Goal: Task Accomplishment & Management: Complete application form

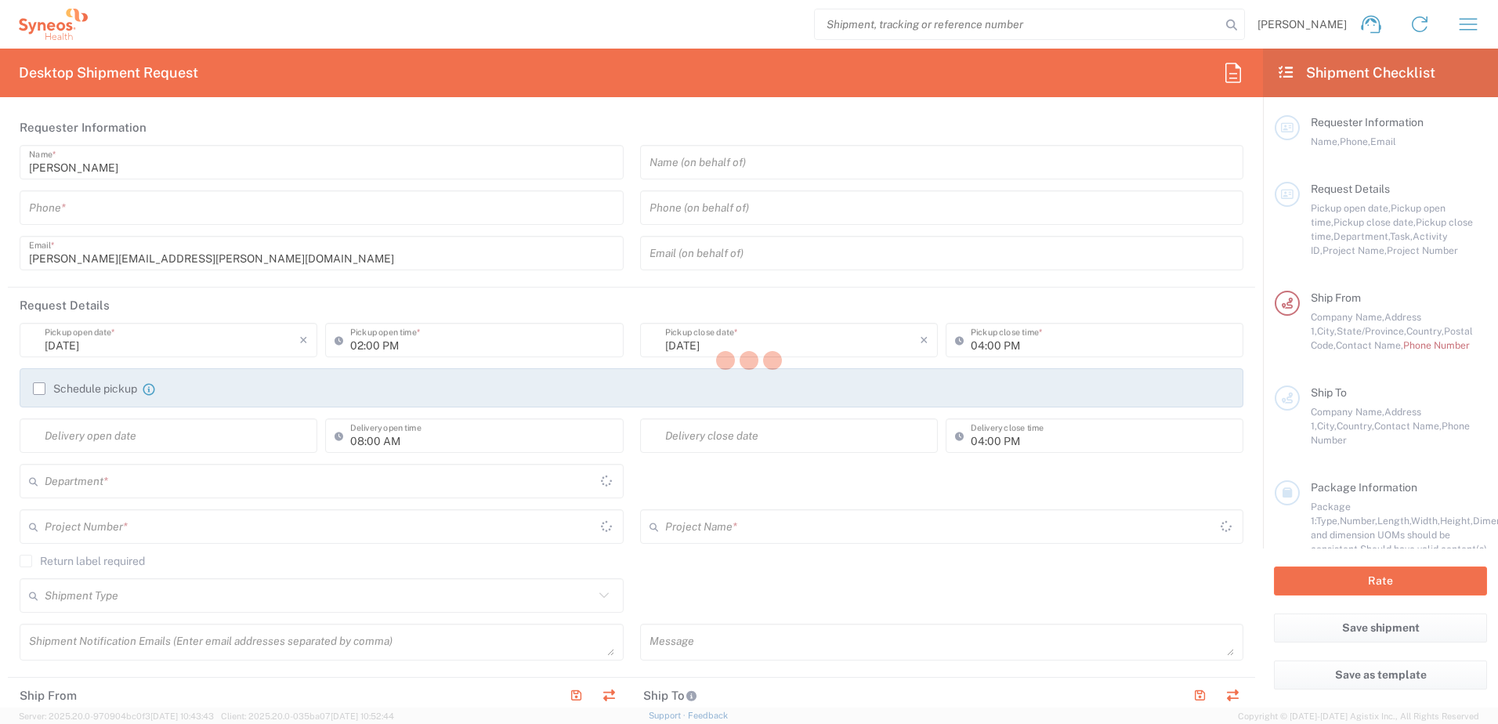
type input "3190"
type input "North Carolina"
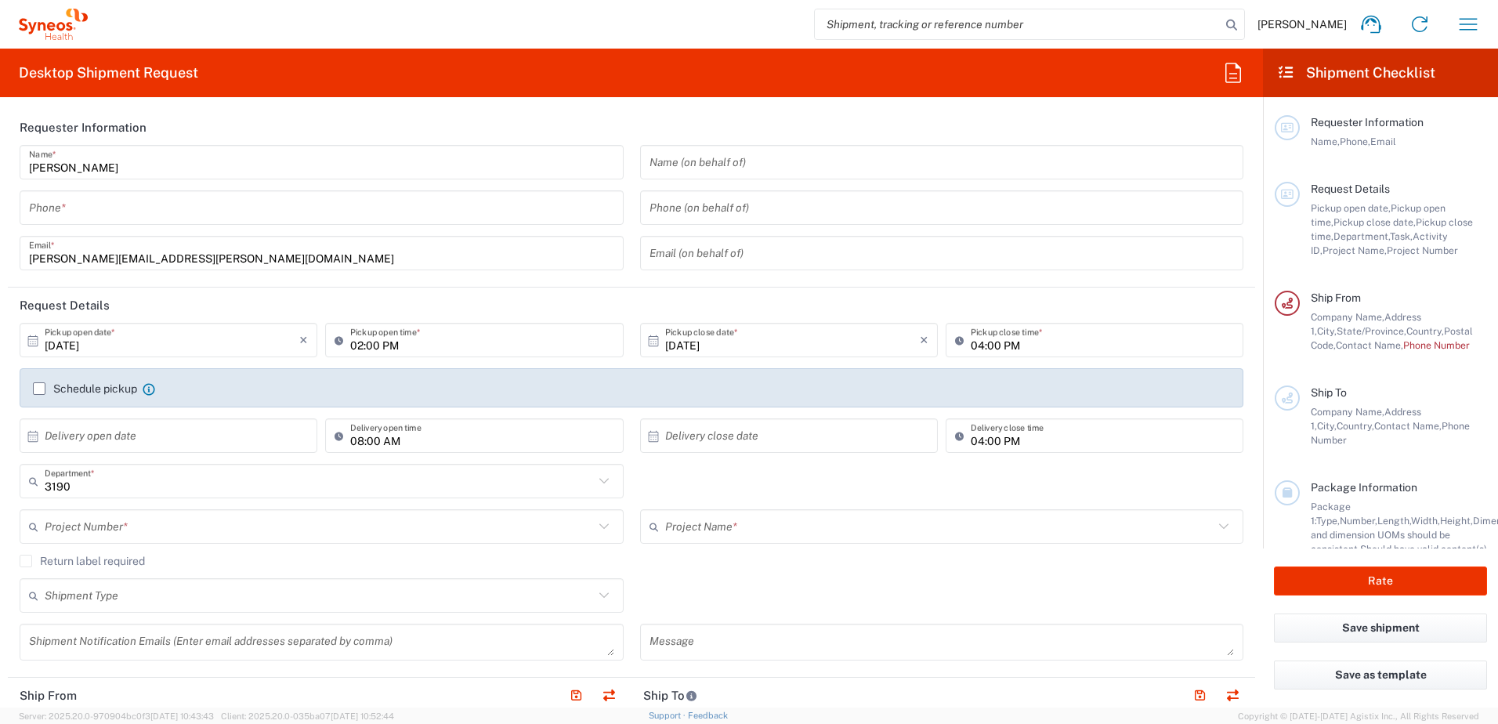
type input "United States"
type input "Illingworth Rsrch Grp (USA) In"
click at [101, 215] on input "tel" at bounding box center [321, 207] width 585 height 27
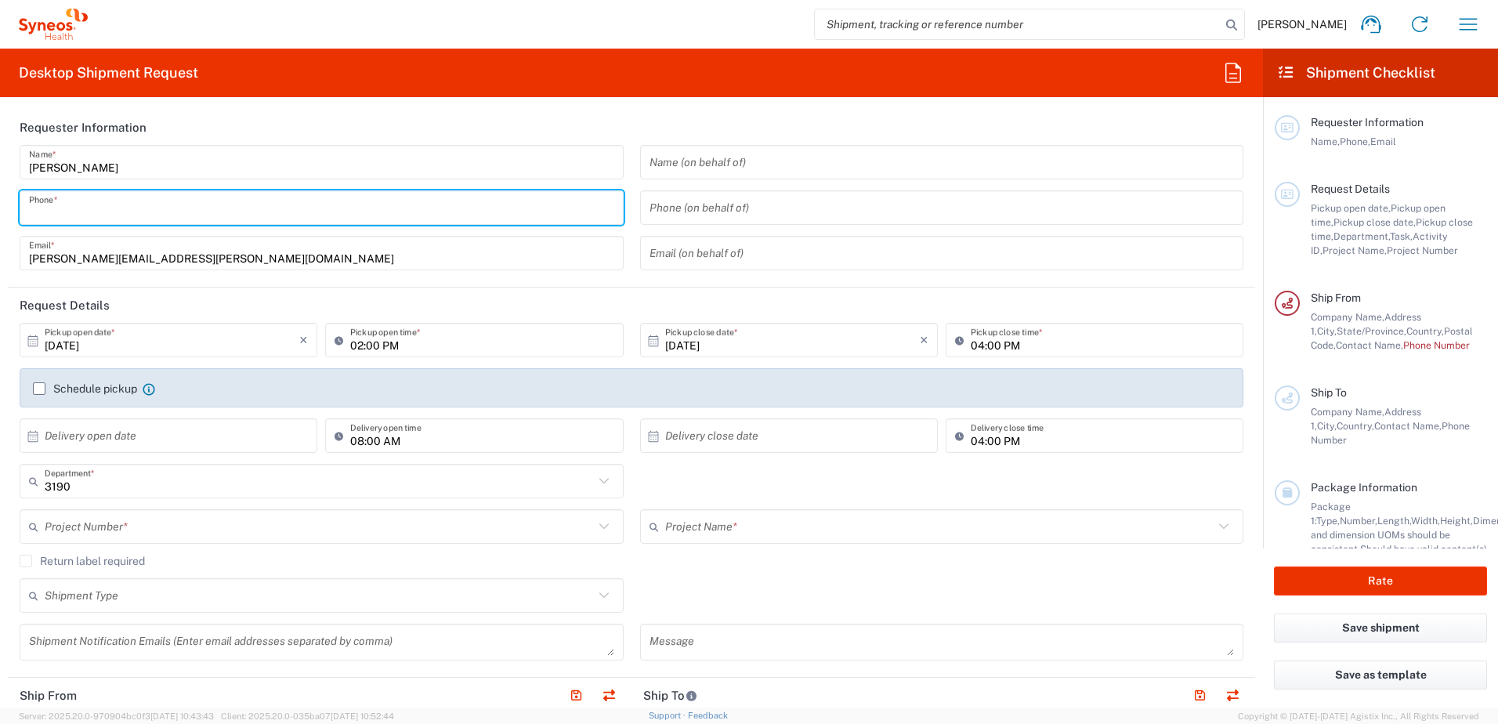
type input "3035422248"
click at [97, 520] on input "text" at bounding box center [319, 526] width 549 height 27
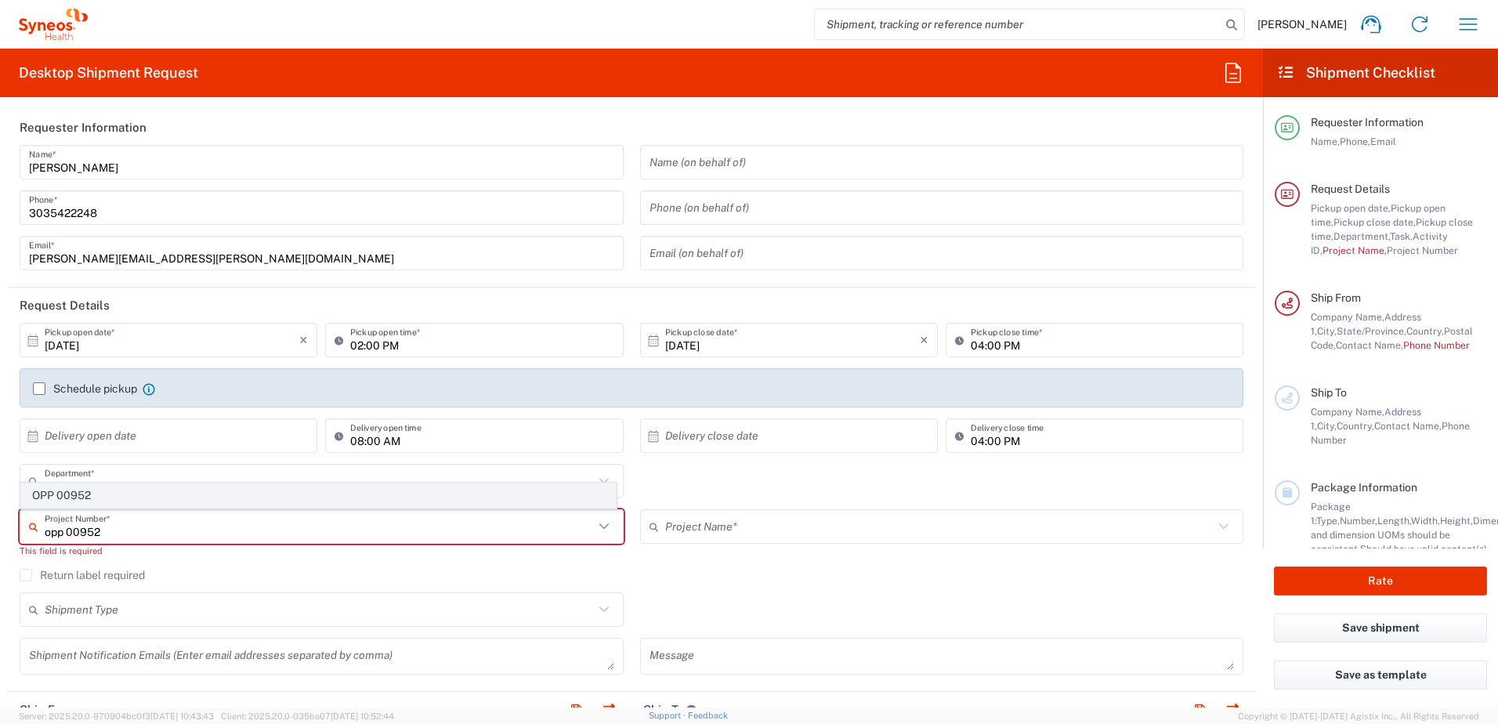
click at [107, 493] on span "OPP 00952" at bounding box center [318, 495] width 595 height 24
type input "OPP 00952"
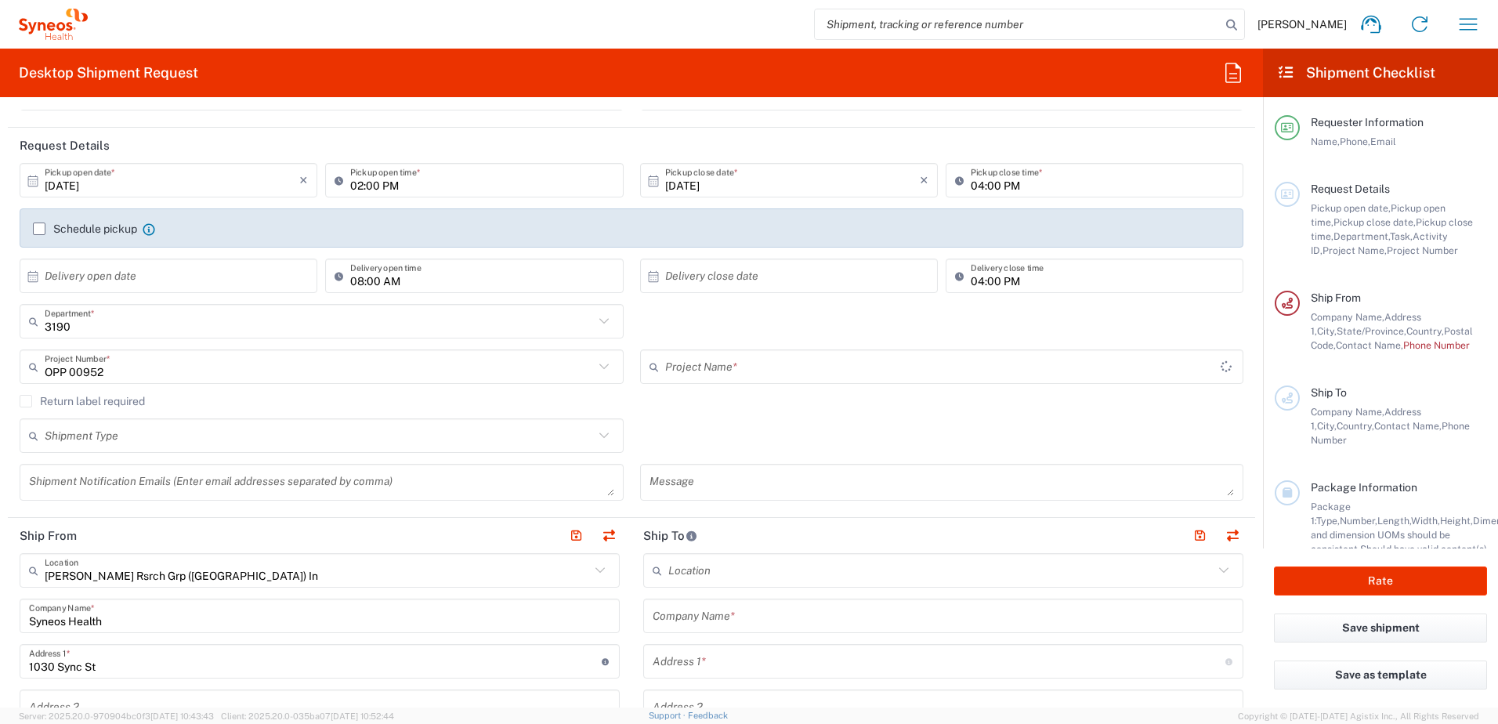
type input "802-WWC-006"
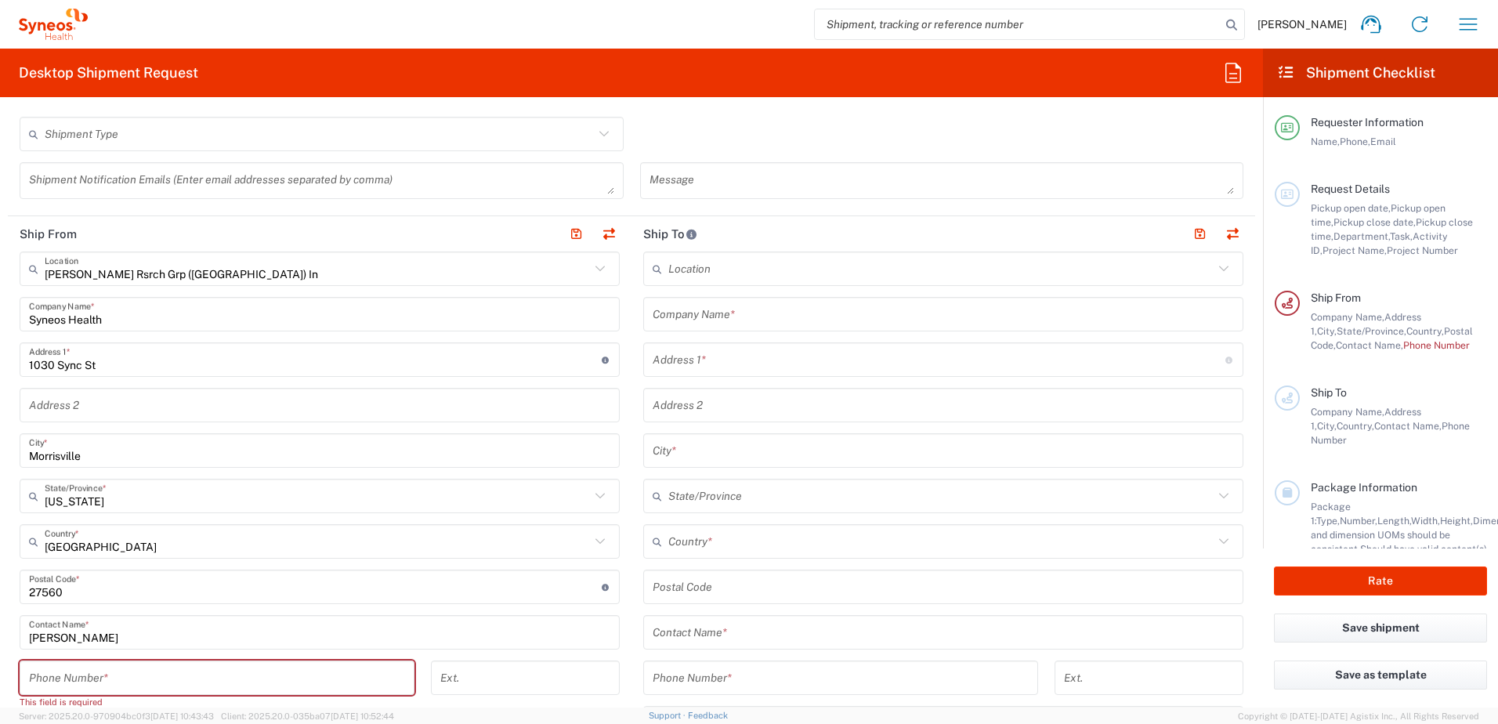
scroll to position [470, 0]
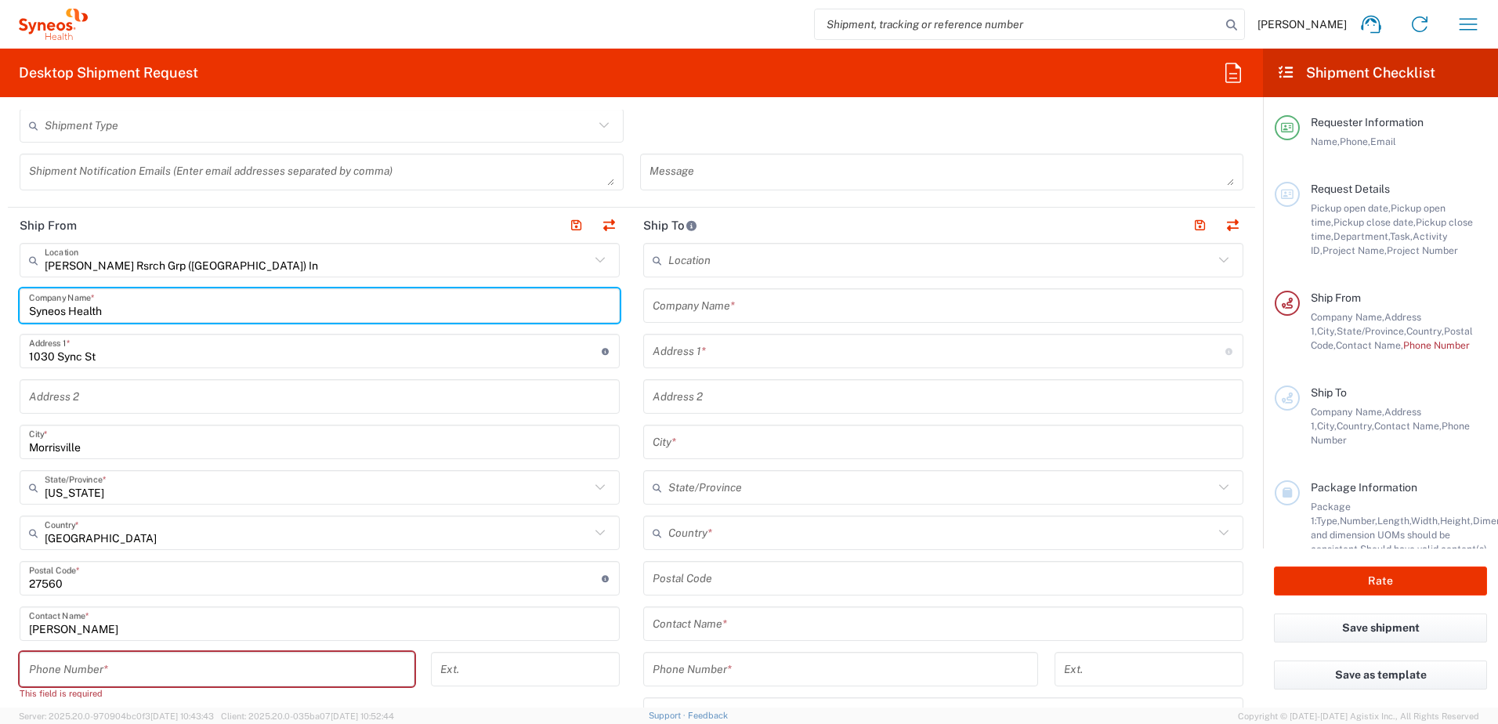
drag, startPoint x: 131, startPoint y: 306, endPoint x: -375, endPoint y: 295, distance: 506.4
click at [0, 295] on html "Davelle Madden Home Shipment estimator Shipment tracking Desktop shipment reque…" at bounding box center [749, 362] width 1498 height 724
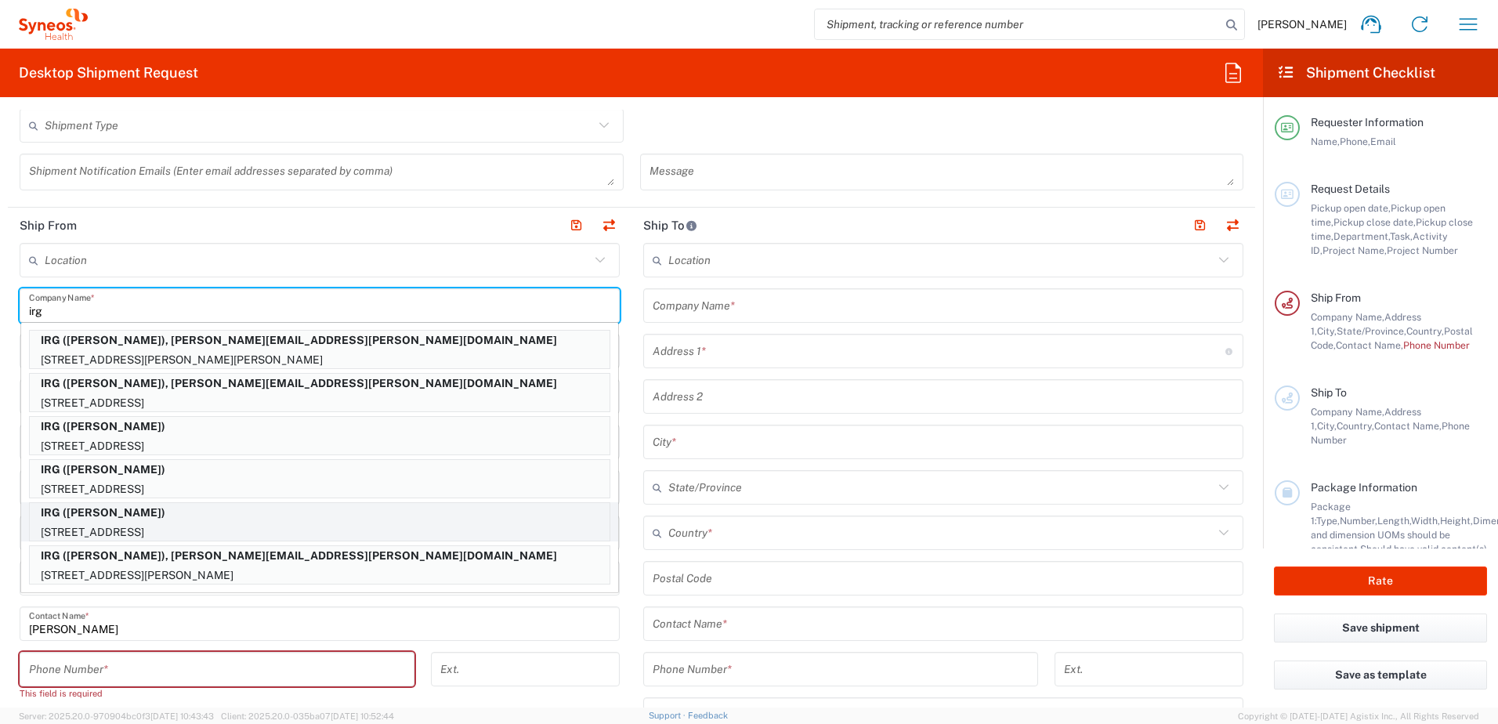
scroll to position [313, 0]
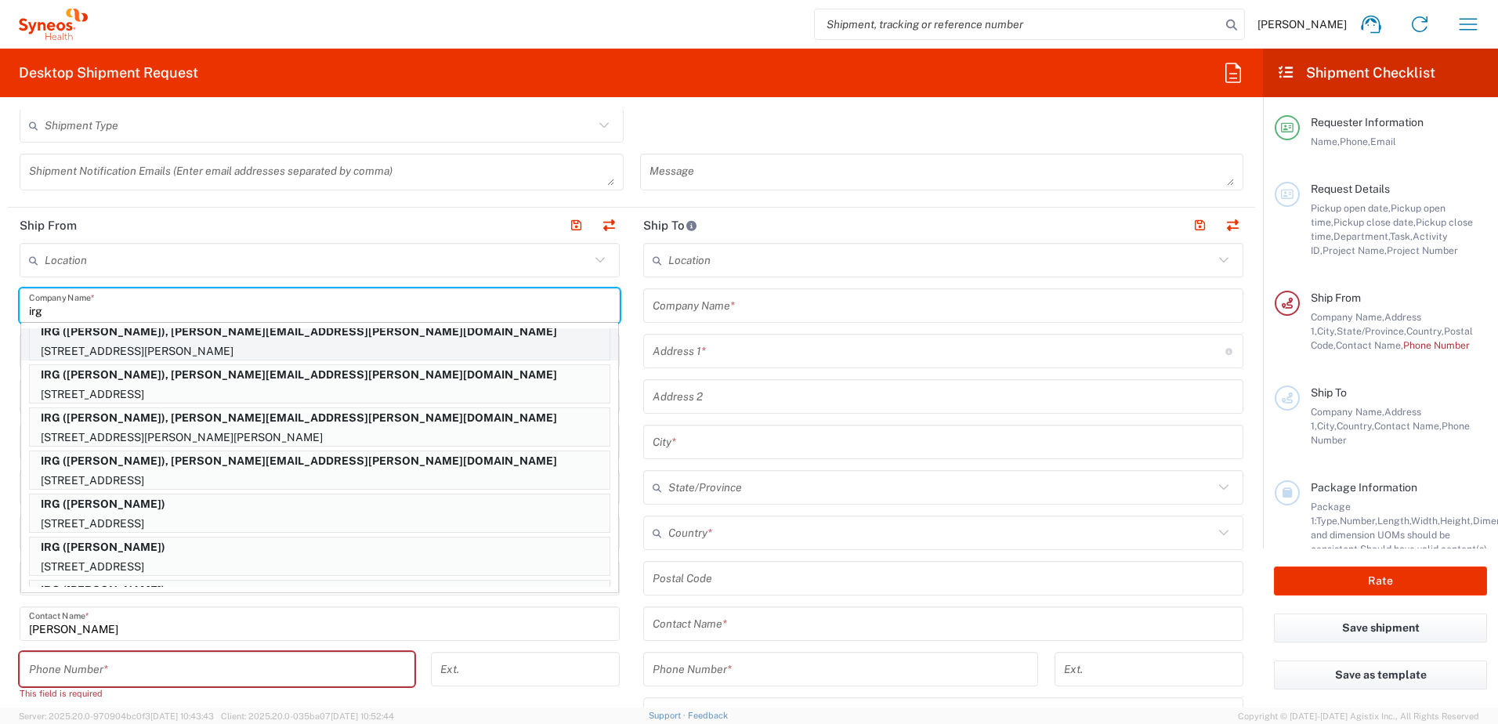
click at [185, 343] on p "289 Fuller Road E, BENNINGTON, VT, 05201, US" at bounding box center [320, 352] width 580 height 20
type input "IRG"
type input "289 Fuller Road E"
type input "BENNINGTON"
type input "Vermont"
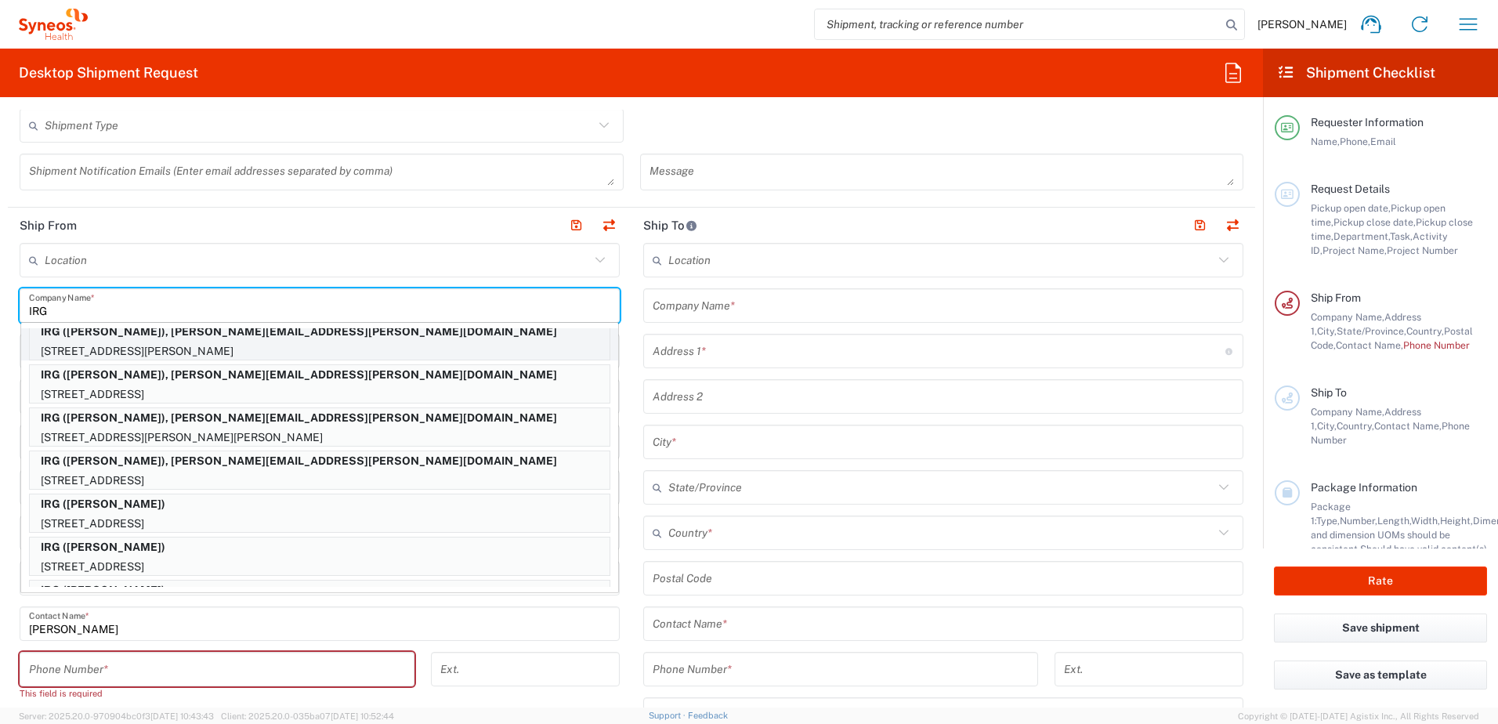
type input "05201"
type input "CHRISTINA CULLINANE"
type input "7724753611"
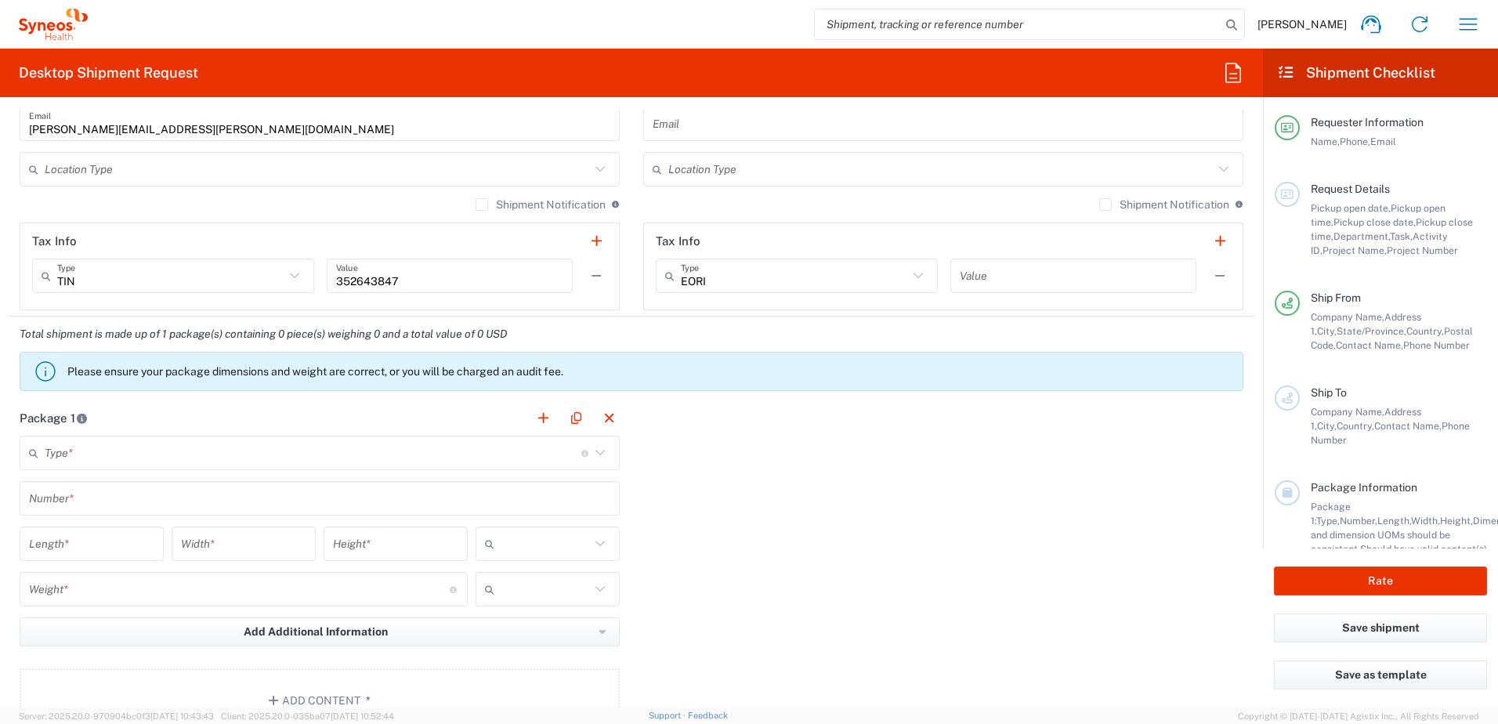
scroll to position [1097, 0]
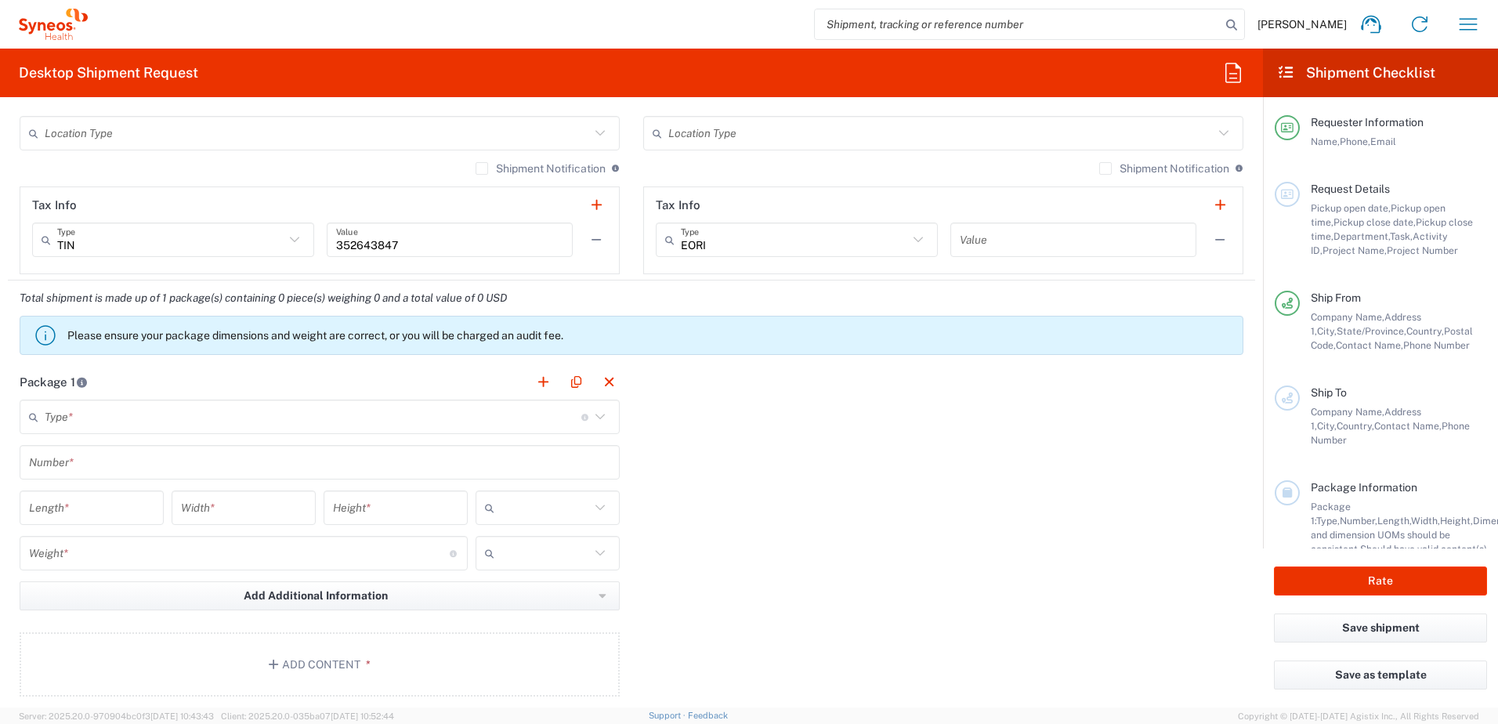
click at [158, 418] on input "text" at bounding box center [313, 417] width 537 height 27
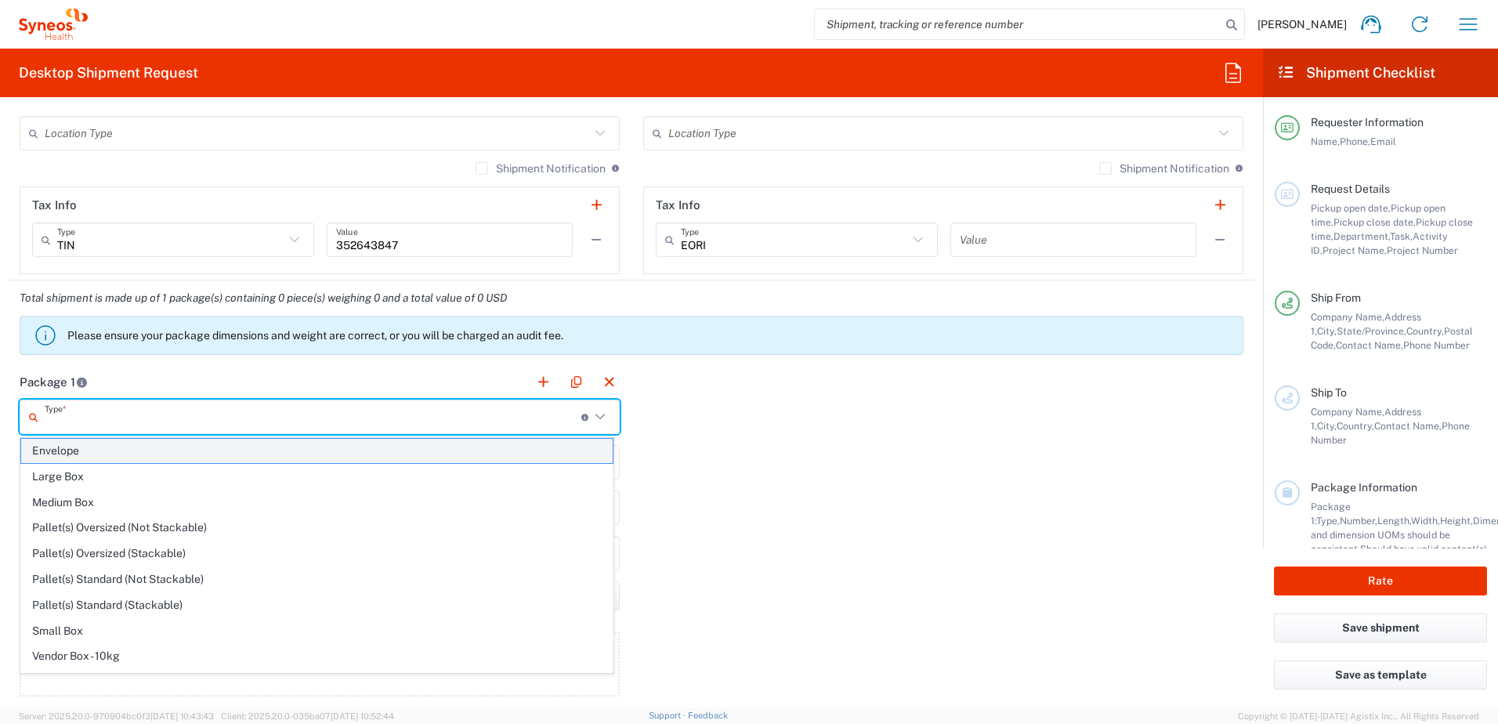
click at [161, 458] on span "Envelope" at bounding box center [317, 451] width 592 height 24
type input "Envelope"
type input "1"
type input "9.5"
type input "12.5"
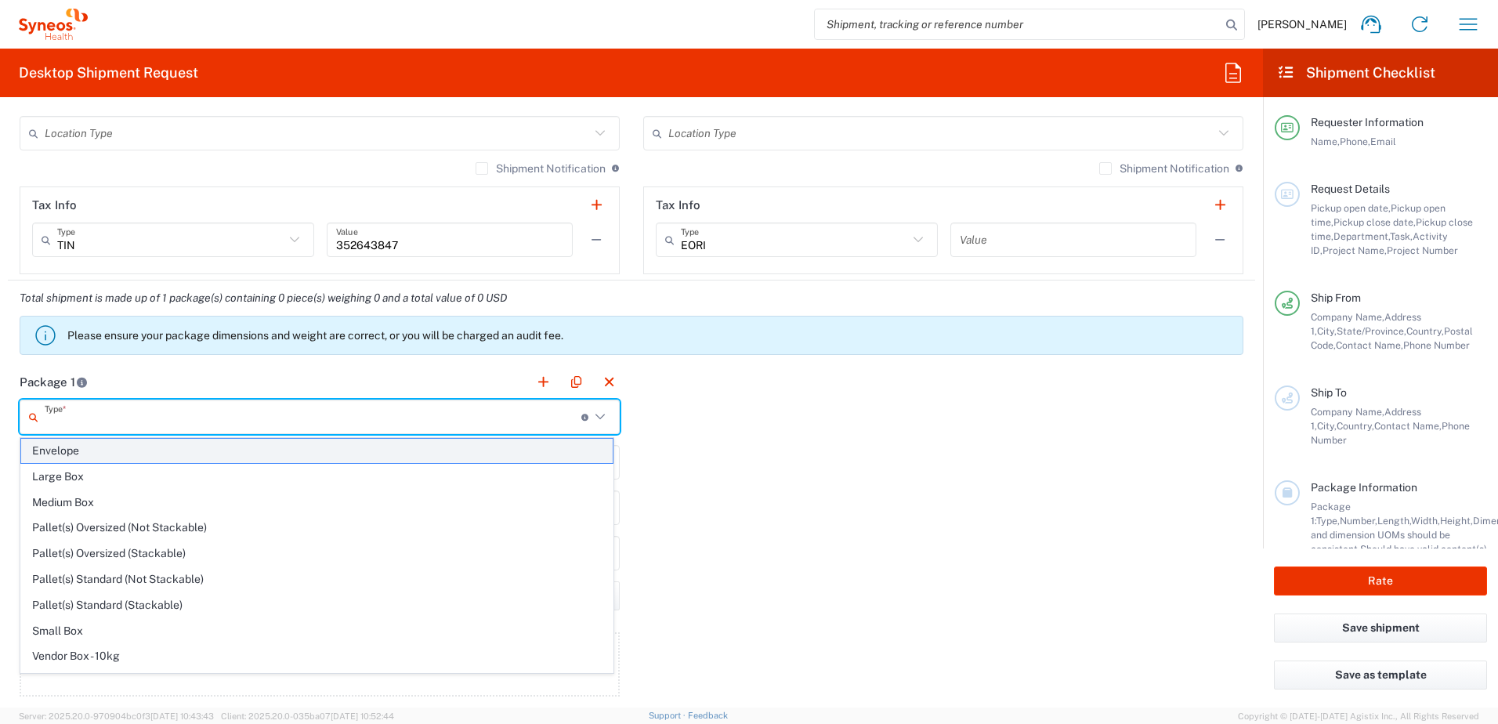
type input "0.25"
type input "in"
type input "0.45"
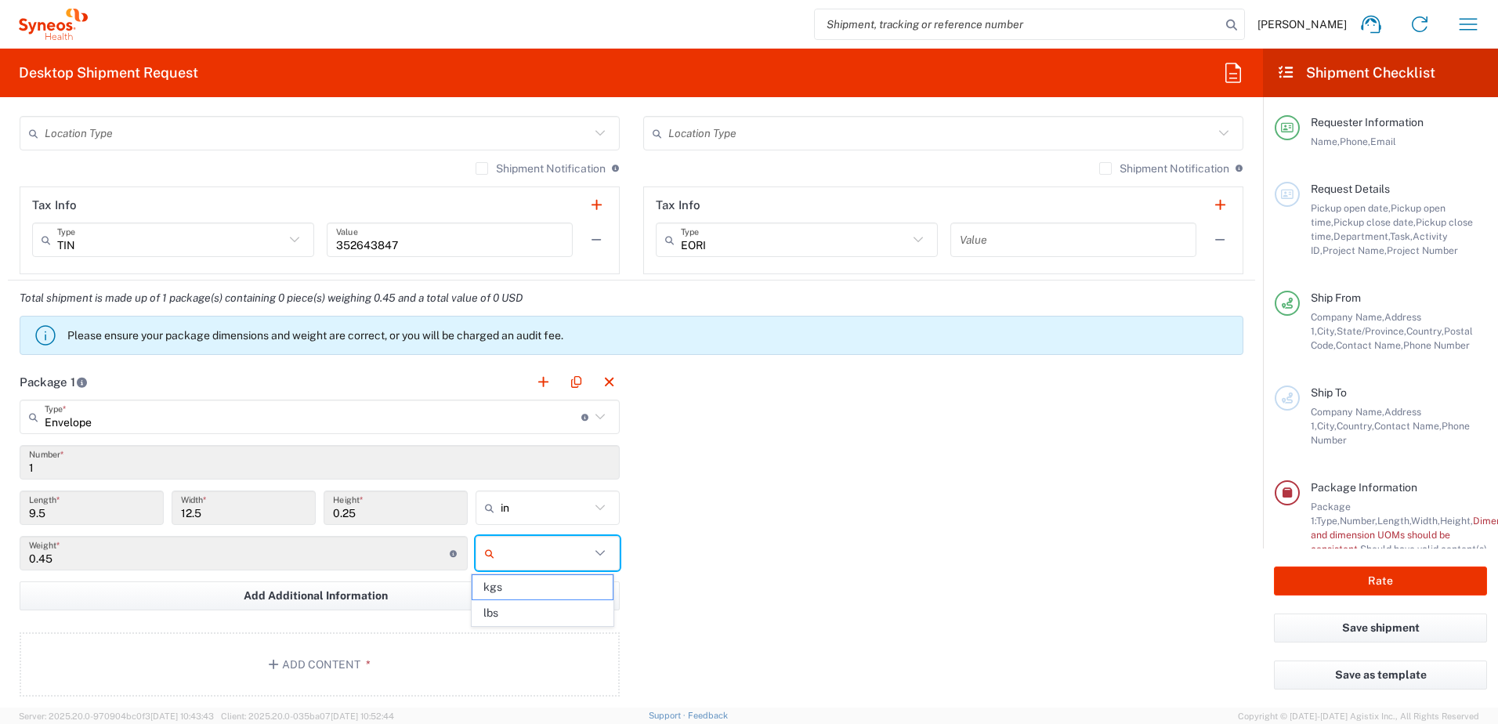
click at [503, 554] on input "text" at bounding box center [545, 553] width 89 height 25
click at [553, 601] on span "lbs" at bounding box center [542, 613] width 139 height 24
type input "lbs"
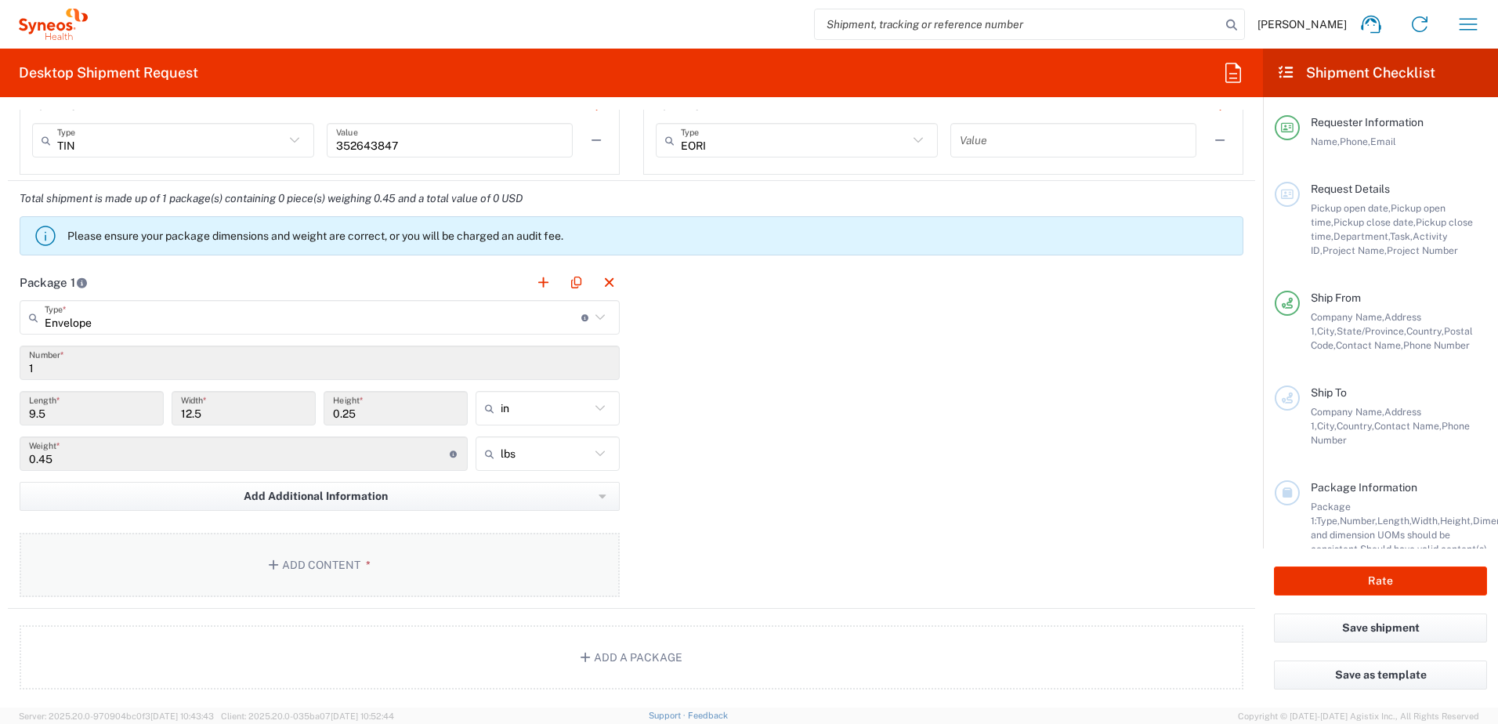
scroll to position [1332, 0]
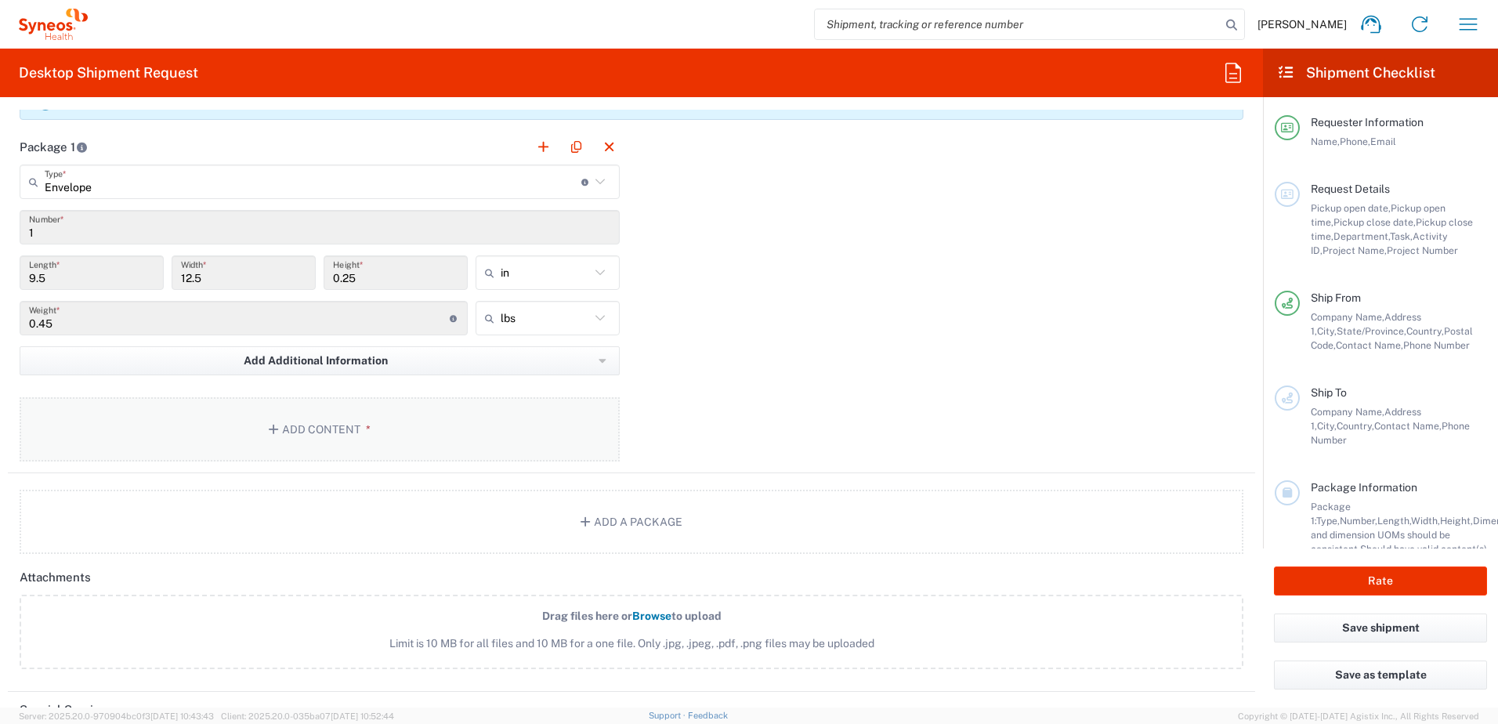
click at [358, 411] on button "Add Content *" at bounding box center [320, 429] width 600 height 64
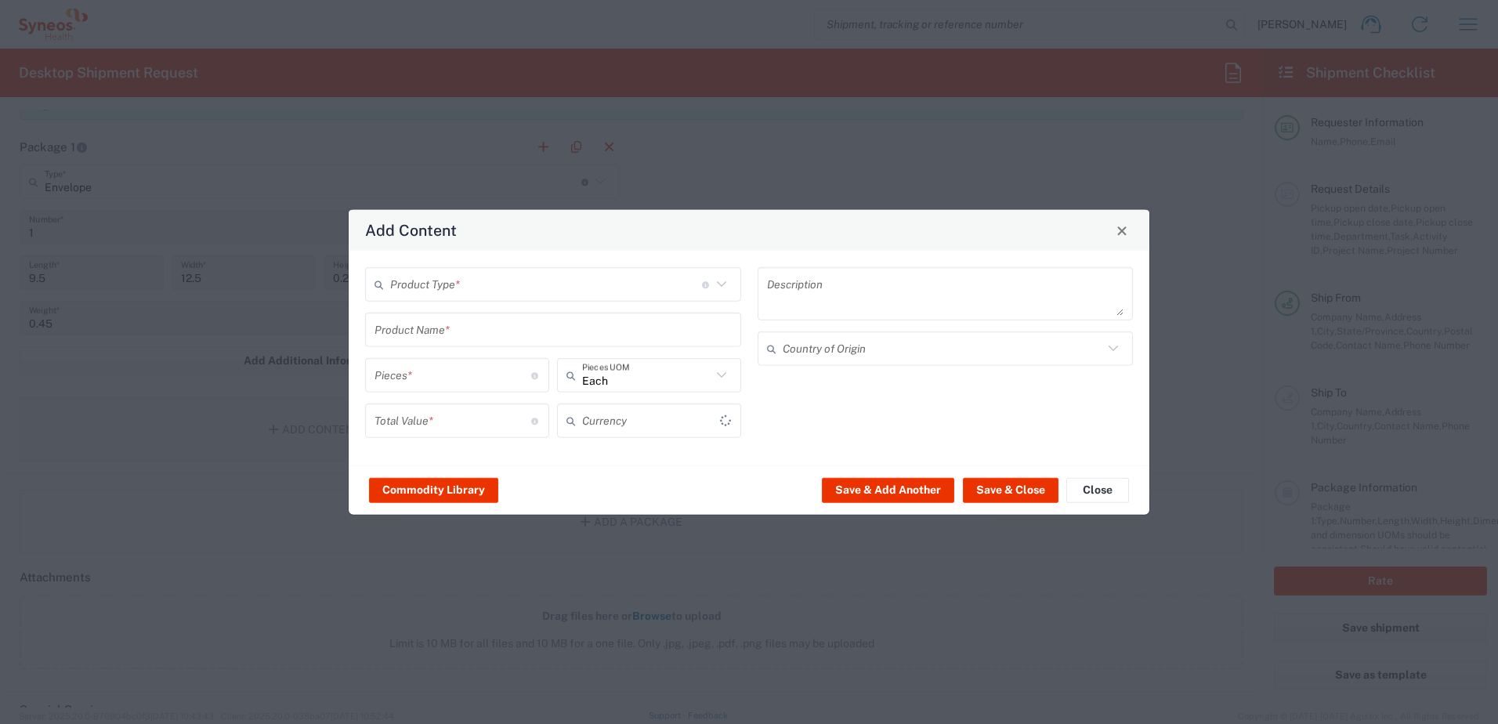
type input "US Dollar"
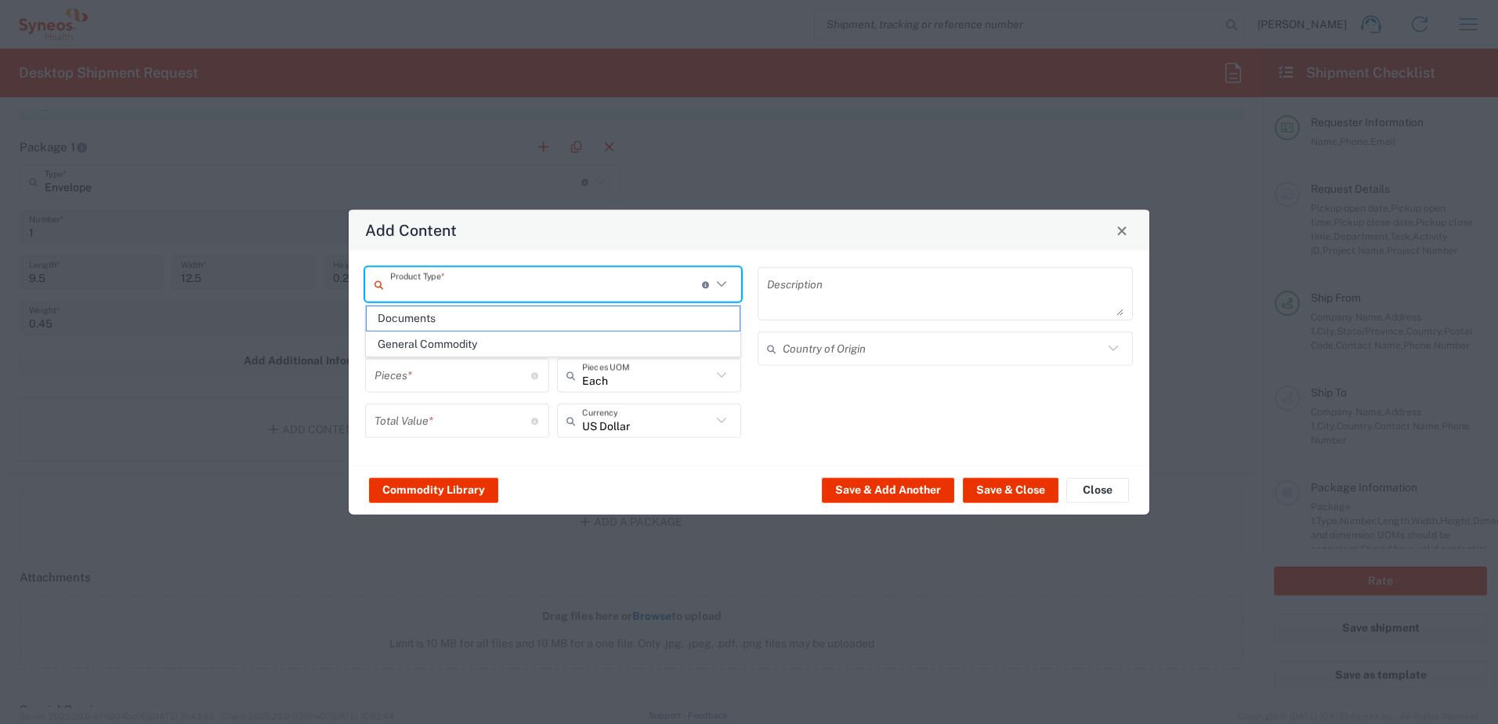
click at [465, 283] on input "text" at bounding box center [546, 283] width 312 height 27
click at [465, 319] on span "Documents" at bounding box center [553, 318] width 373 height 24
type input "Documents"
type input "1"
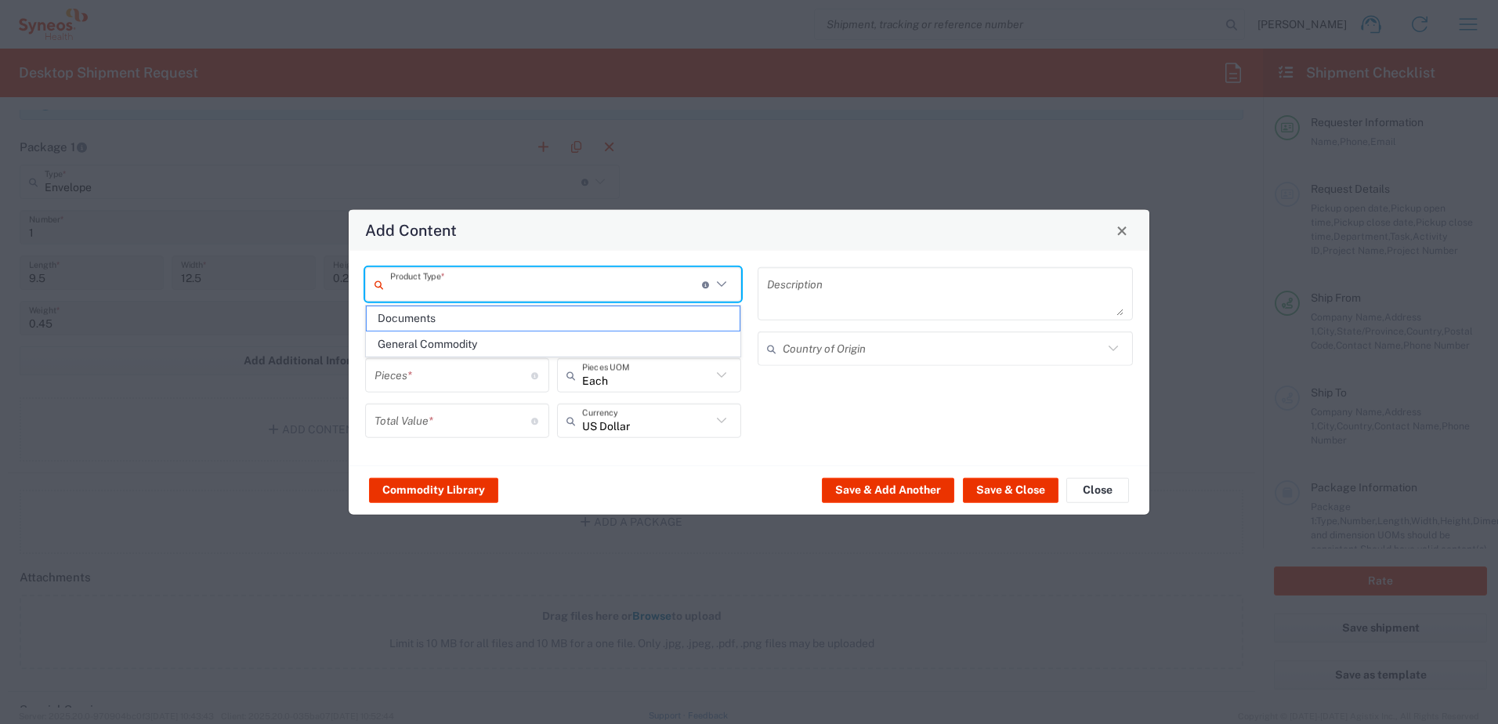
type input "1"
type textarea "Documents"
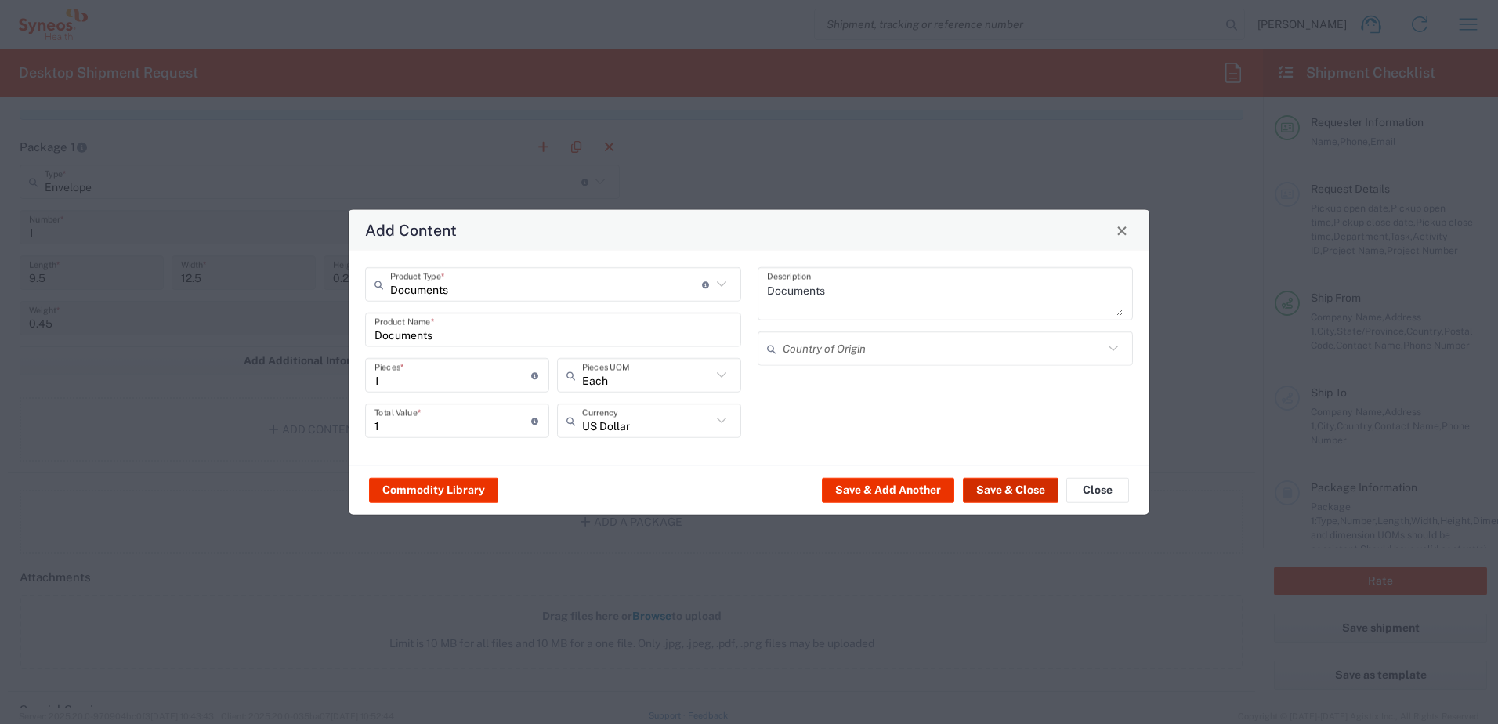
click at [988, 491] on button "Save & Close" at bounding box center [1011, 489] width 96 height 25
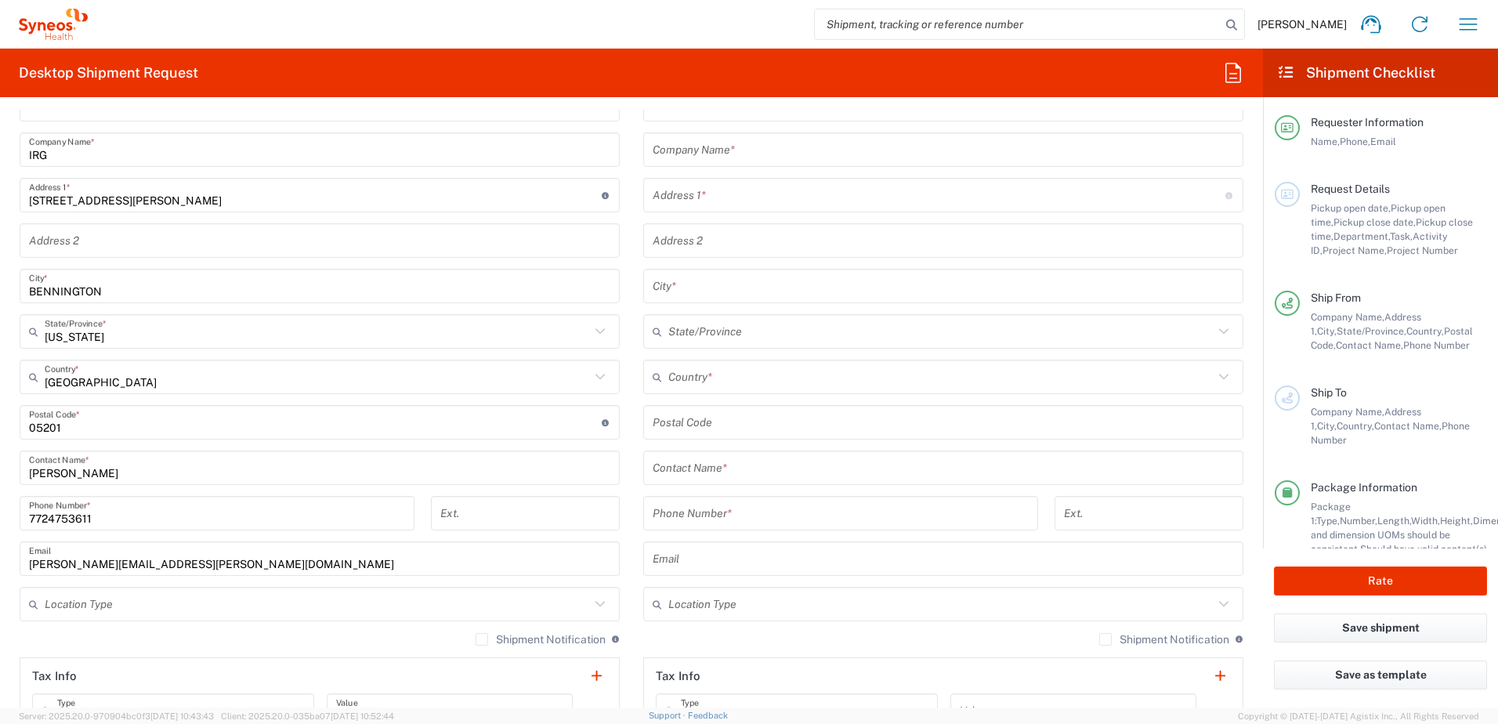
scroll to position [627, 0]
click at [797, 478] on input "text" at bounding box center [943, 467] width 581 height 27
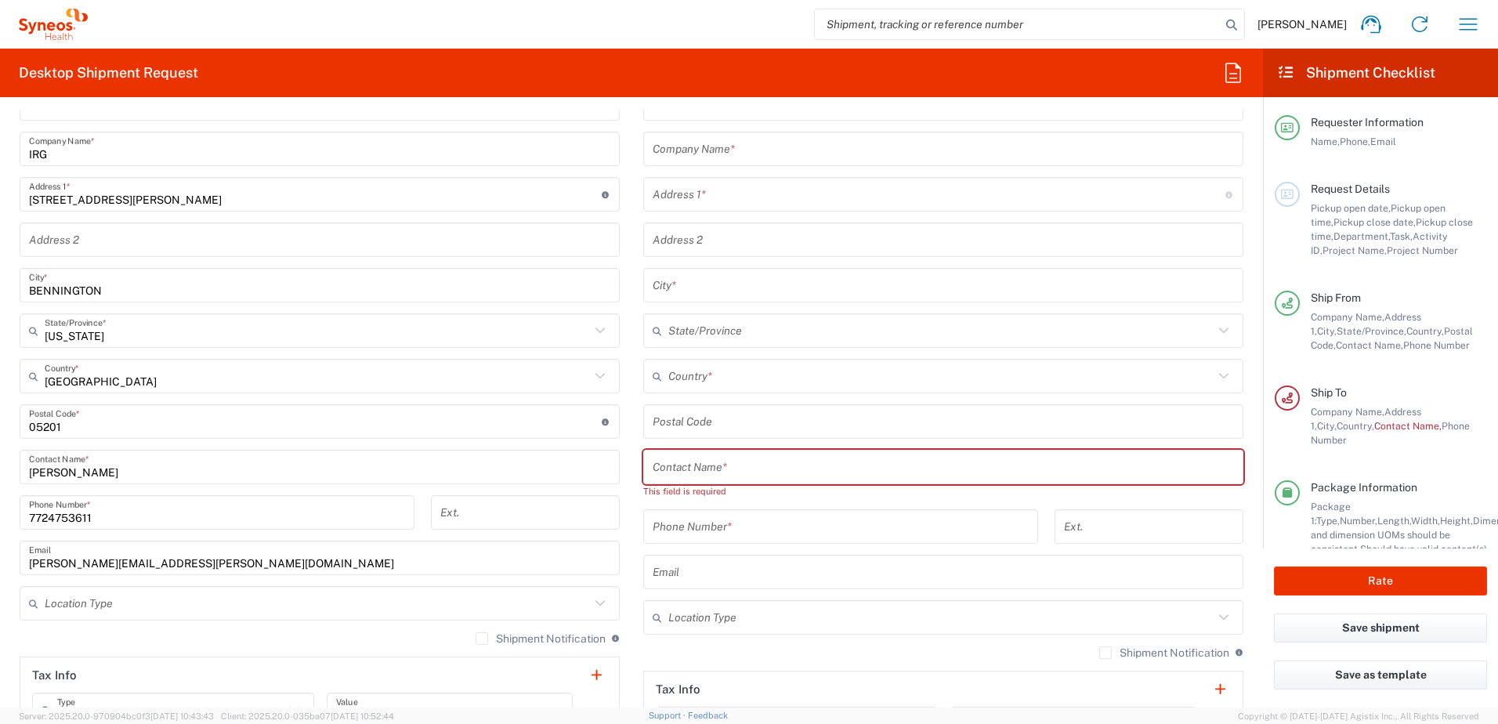
click at [755, 468] on input "text" at bounding box center [943, 467] width 581 height 27
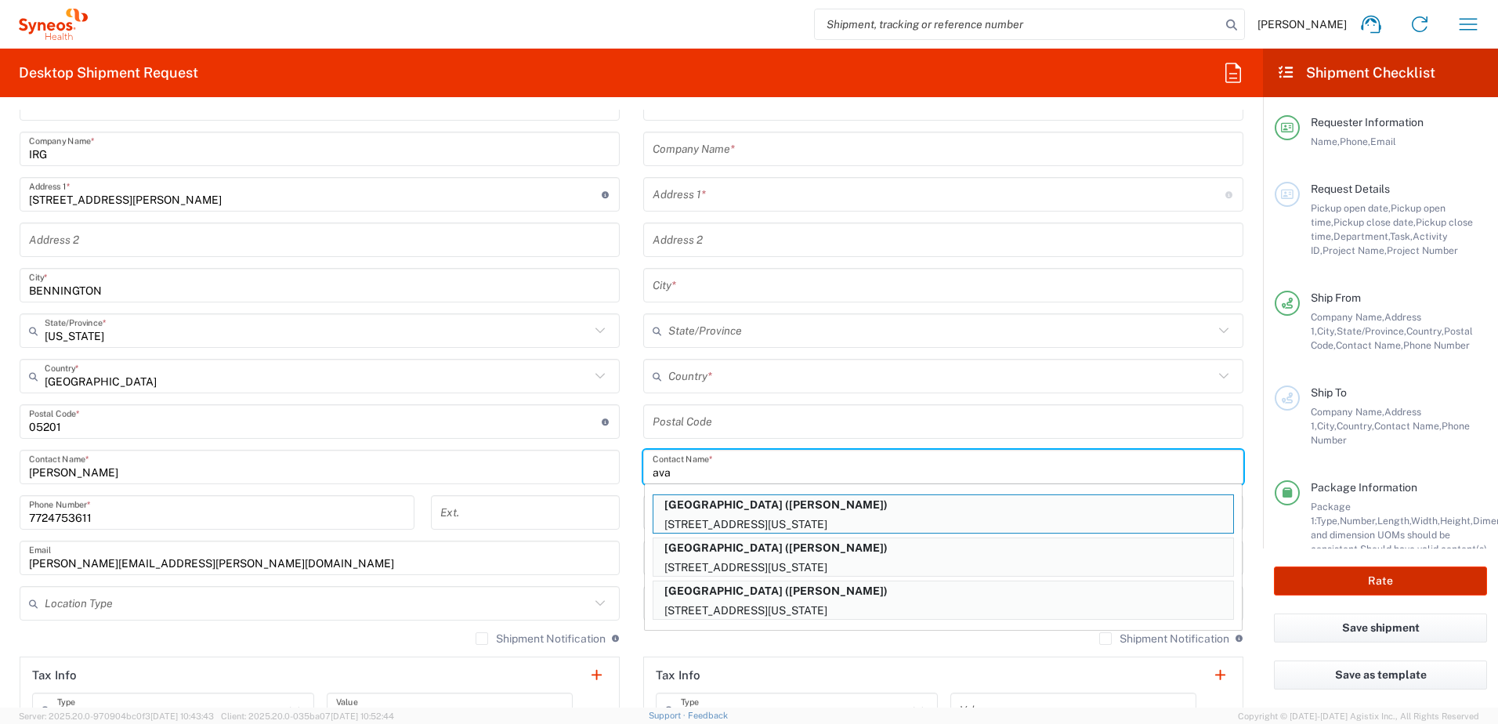
type input "ava"
click at [915, 563] on p "4000 Reservoir Rd NW, BLDG D STE 177, WASHINGTON, DC, 20007, US" at bounding box center [944, 568] width 580 height 20
type input "GEORGETOWN UNIVERSITY HOSPITAL"
type input "4000 Reservoir Rd NW"
type input "BLDG D STE 177"
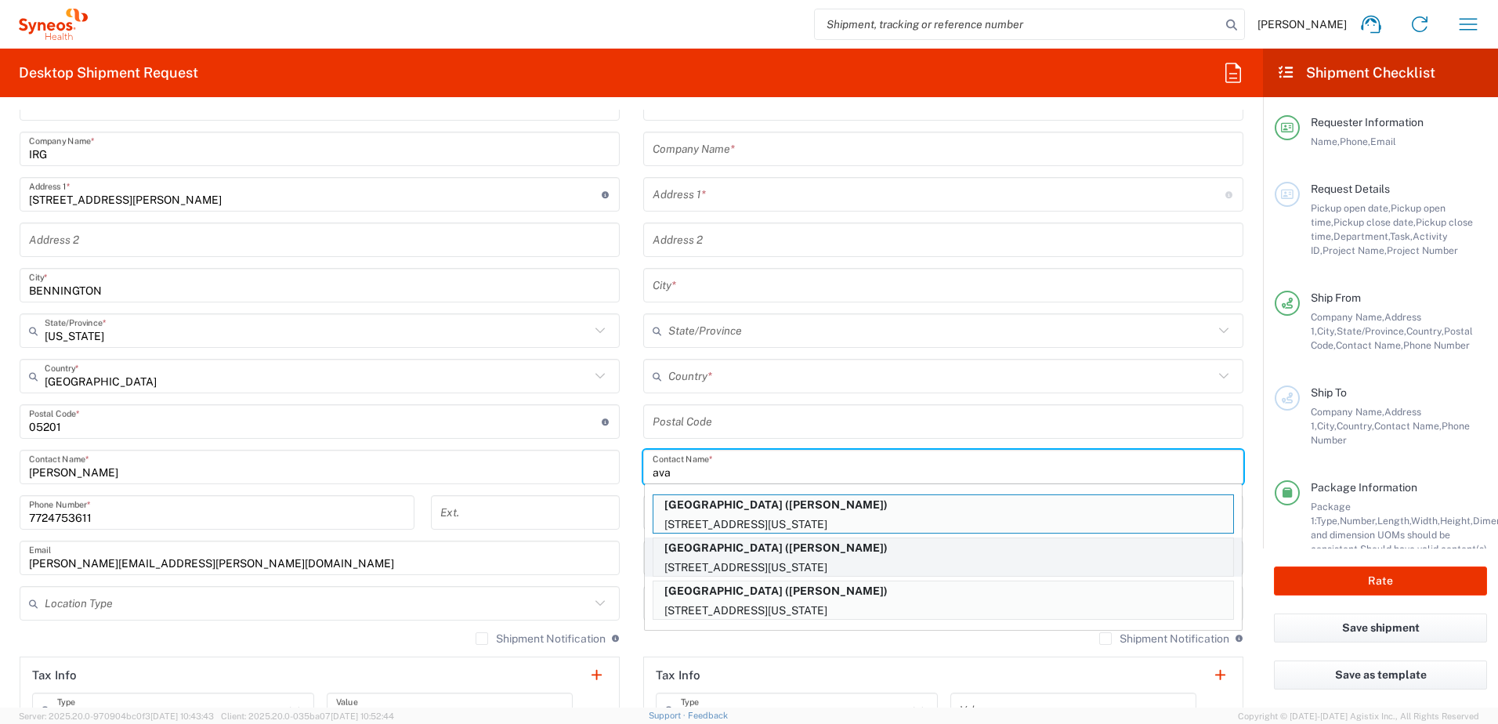
type input "WASHINGTON"
type input "United States"
type input "20007"
type input "AVA WAGNER"
type input "2026874074"
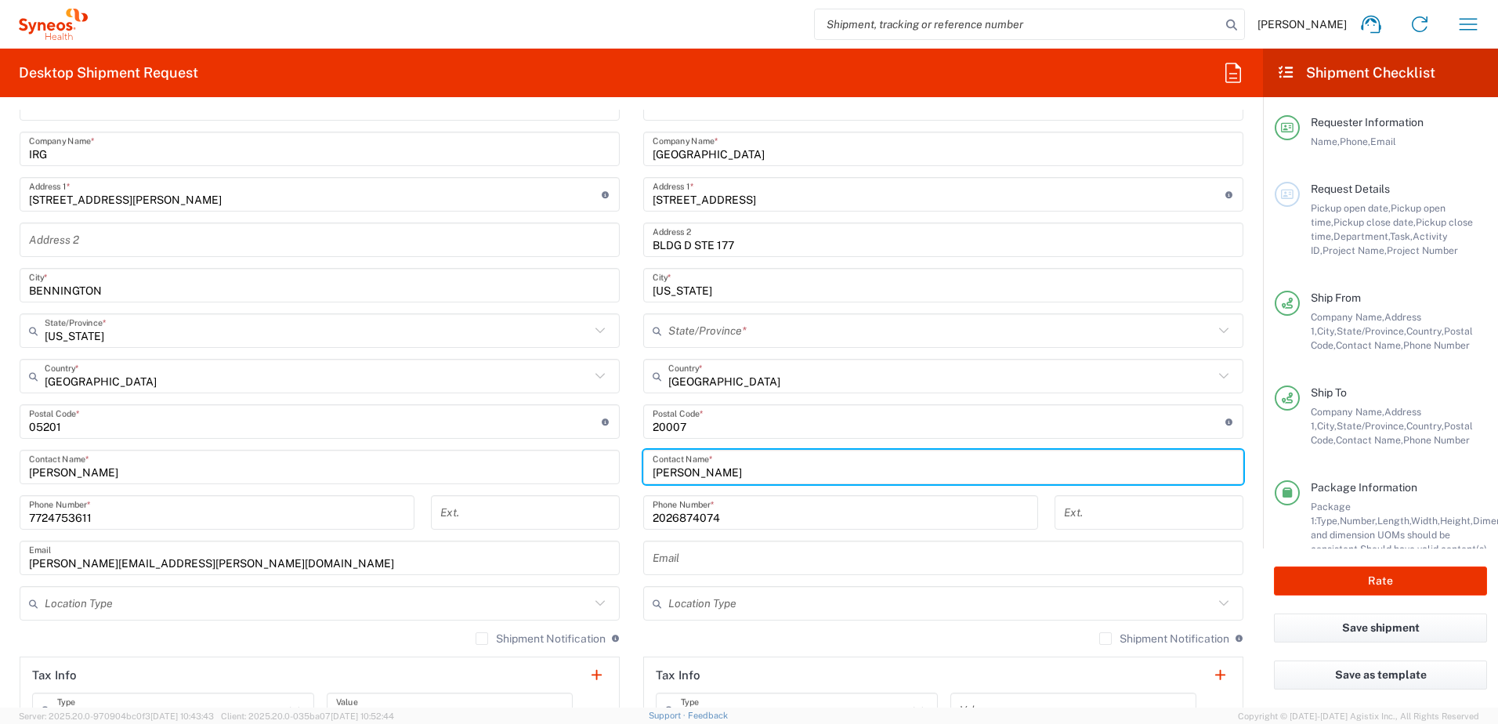
type input "District of Columbia"
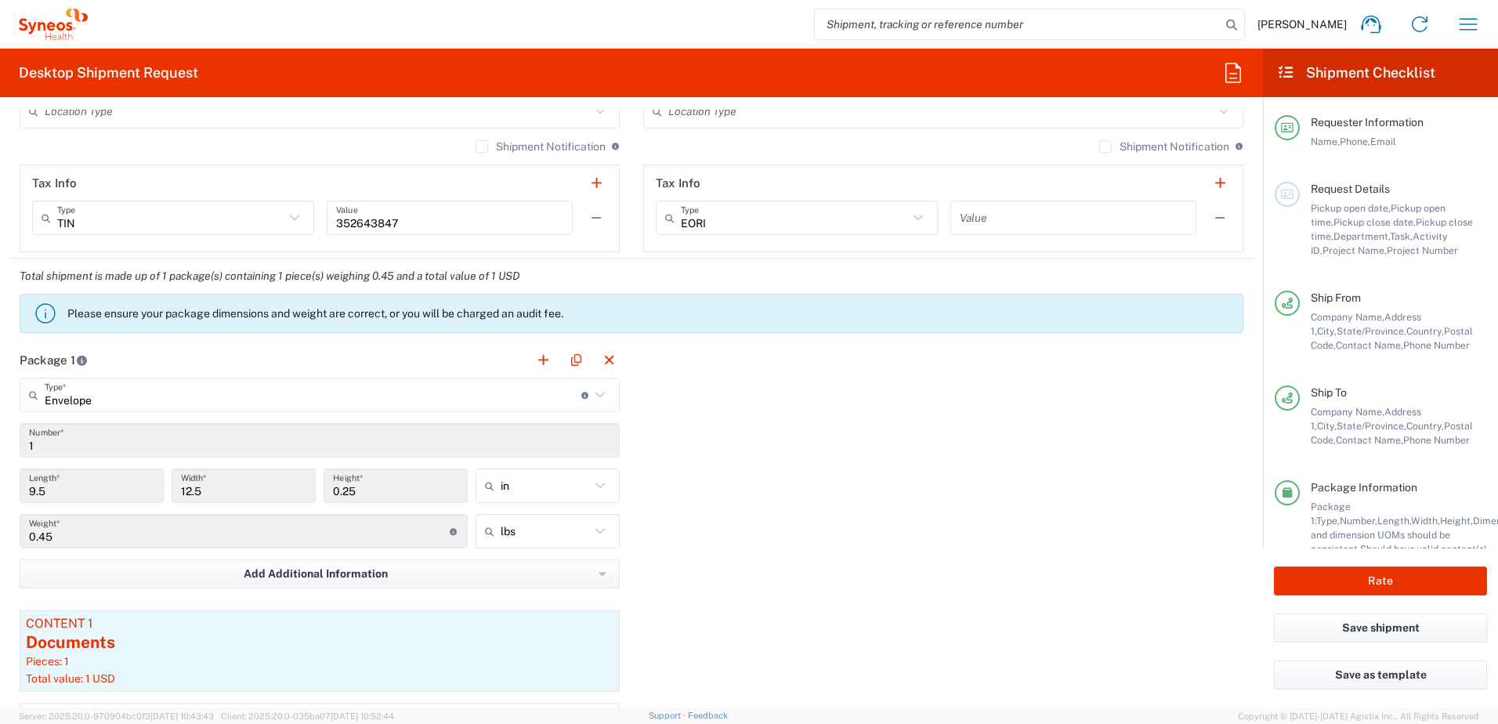
scroll to position [1019, 0]
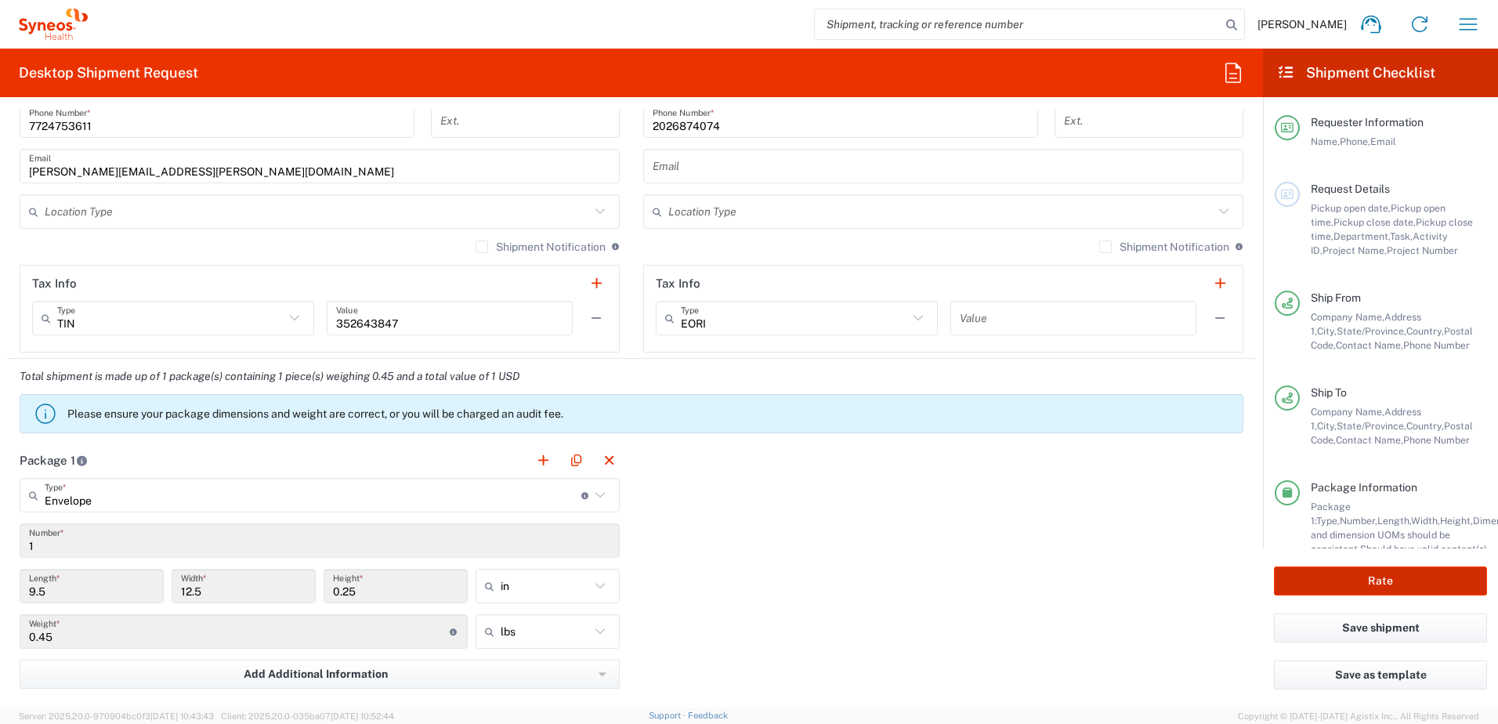
click at [1399, 581] on button "Rate" at bounding box center [1380, 581] width 213 height 29
type input "OPP 00952"
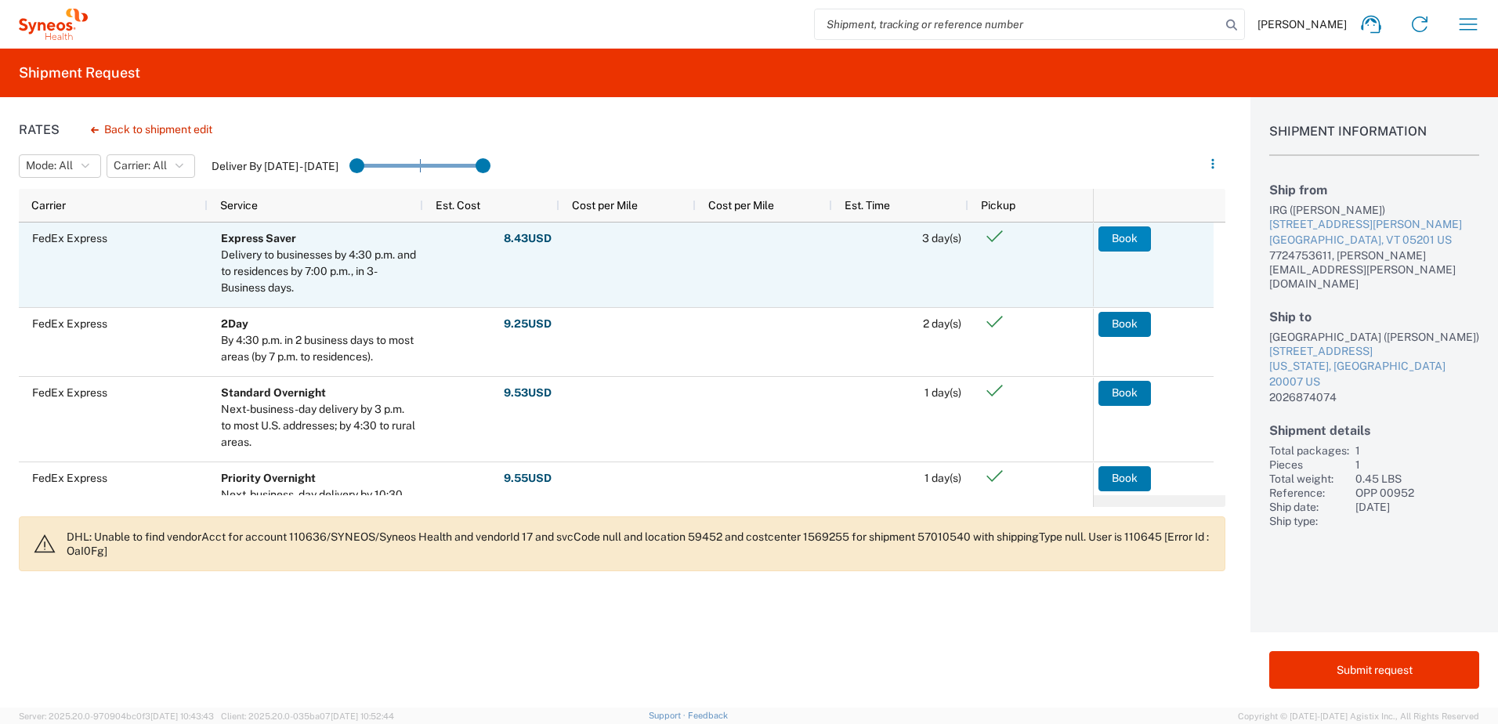
click at [1128, 236] on button "Book" at bounding box center [1125, 238] width 53 height 25
